Goal: Task Accomplishment & Management: Use online tool/utility

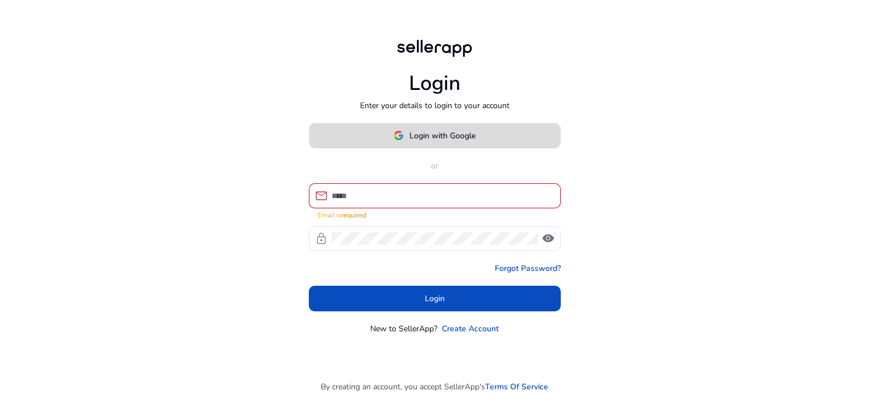
click at [458, 136] on span "Login with Google" at bounding box center [442, 136] width 66 height 12
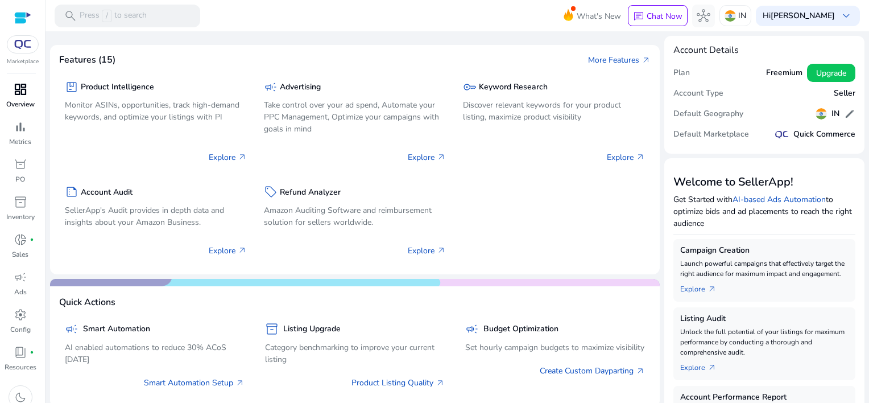
click at [24, 85] on span "dashboard" at bounding box center [21, 89] width 14 height 14
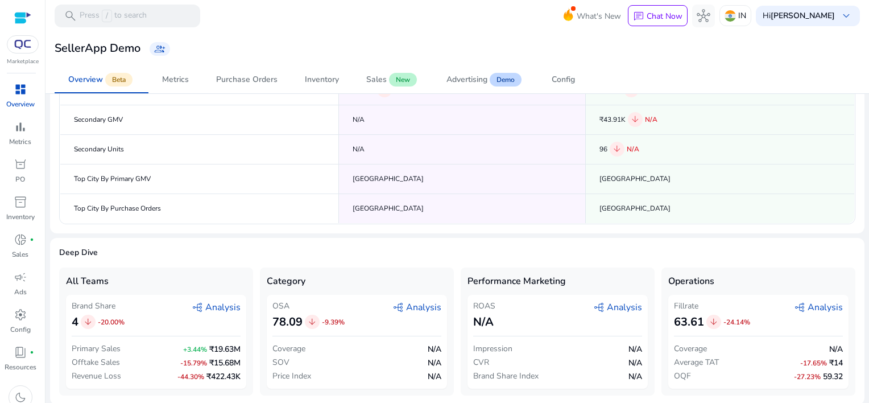
scroll to position [181, 0]
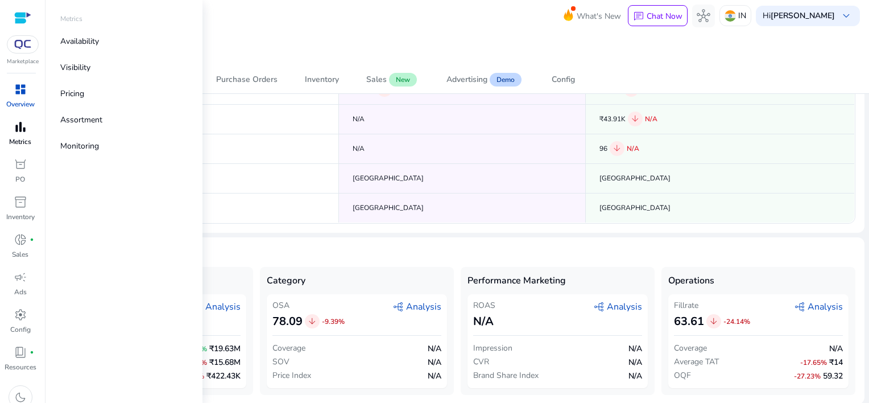
click at [30, 134] on div "bar_chart" at bounding box center [21, 127] width 32 height 18
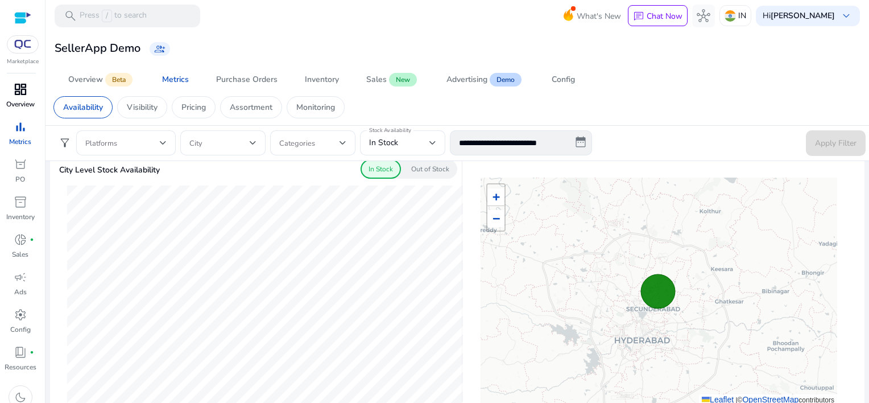
scroll to position [341, 0]
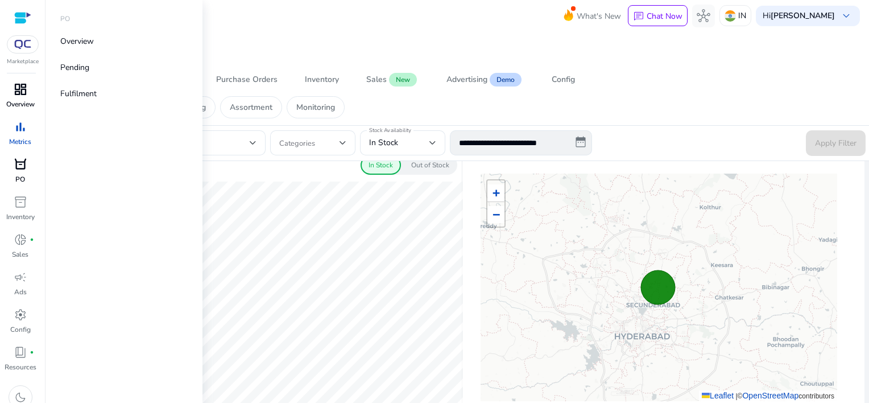
click at [17, 171] on span "orders" at bounding box center [21, 165] width 14 height 14
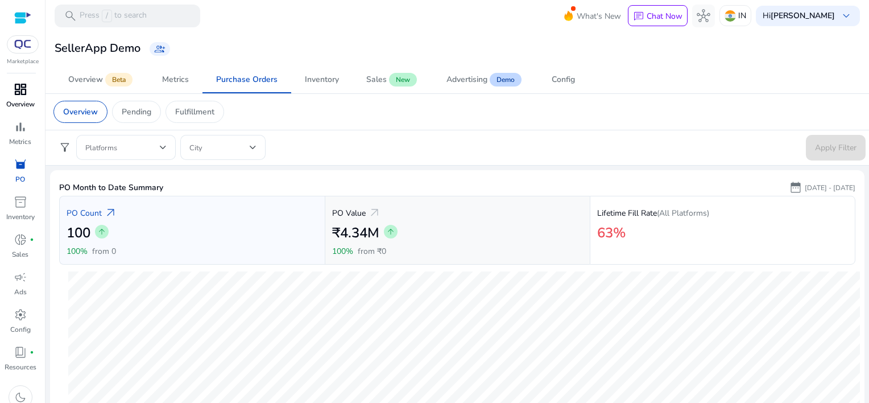
click at [466, 212] on div "PO Value arrow_outward" at bounding box center [457, 212] width 251 height 19
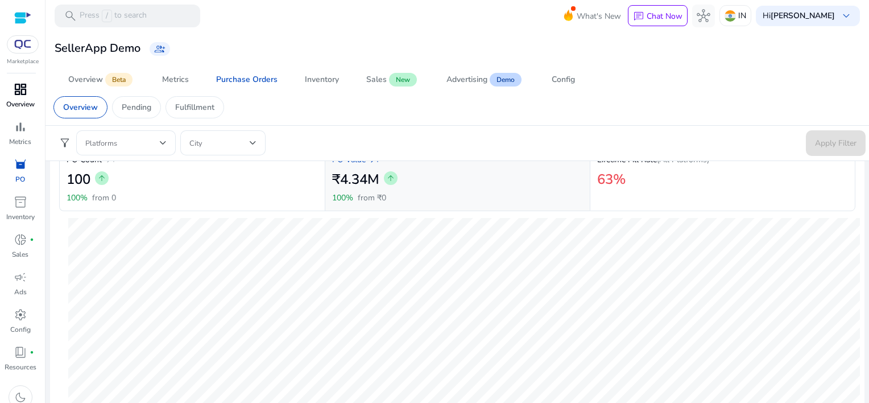
scroll to position [57, 0]
click at [701, 177] on div "63%" at bounding box center [722, 176] width 251 height 23
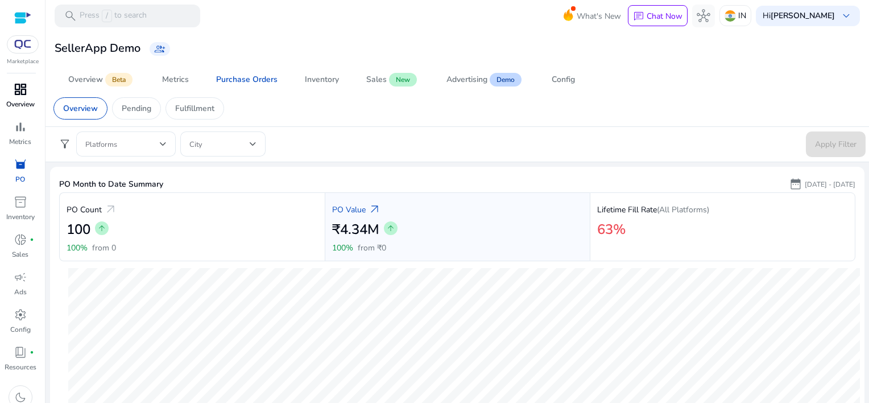
scroll to position [0, 0]
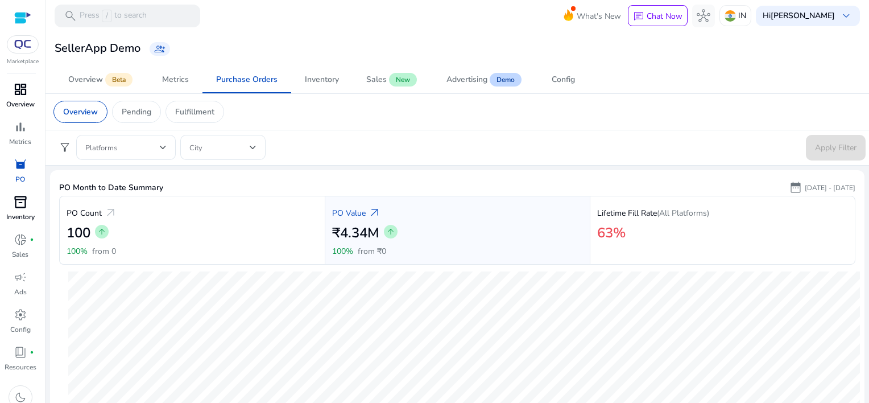
click at [16, 205] on span "inventory_2" at bounding box center [21, 202] width 14 height 14
